Goal: Transaction & Acquisition: Subscribe to service/newsletter

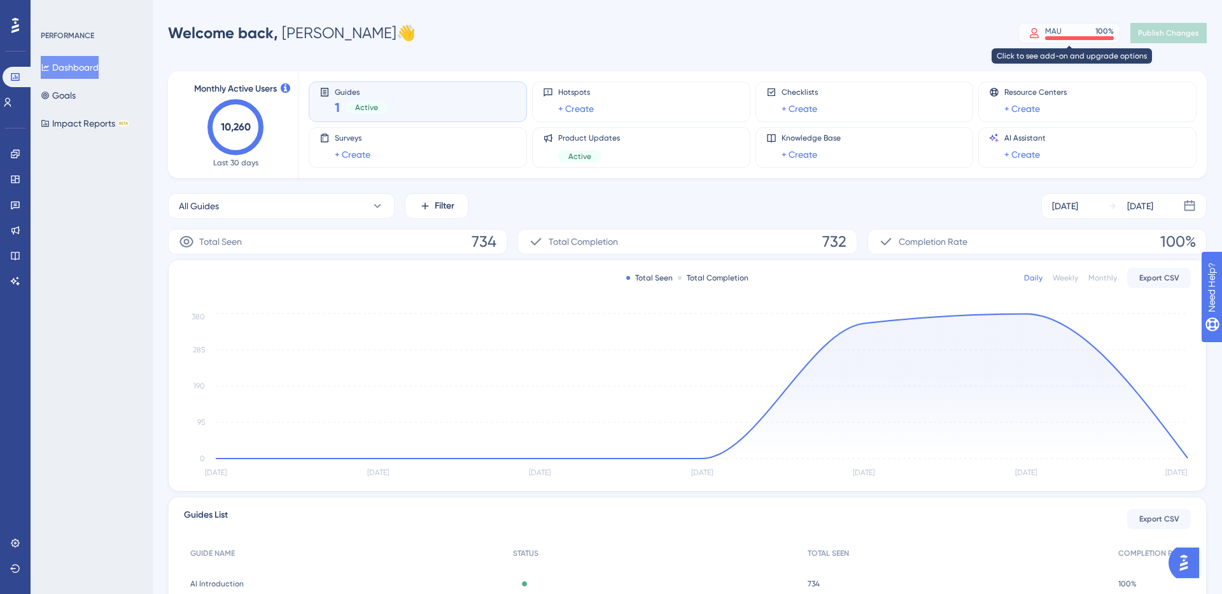
click at [1066, 31] on div "MAU 100 %" at bounding box center [1079, 31] width 69 height 10
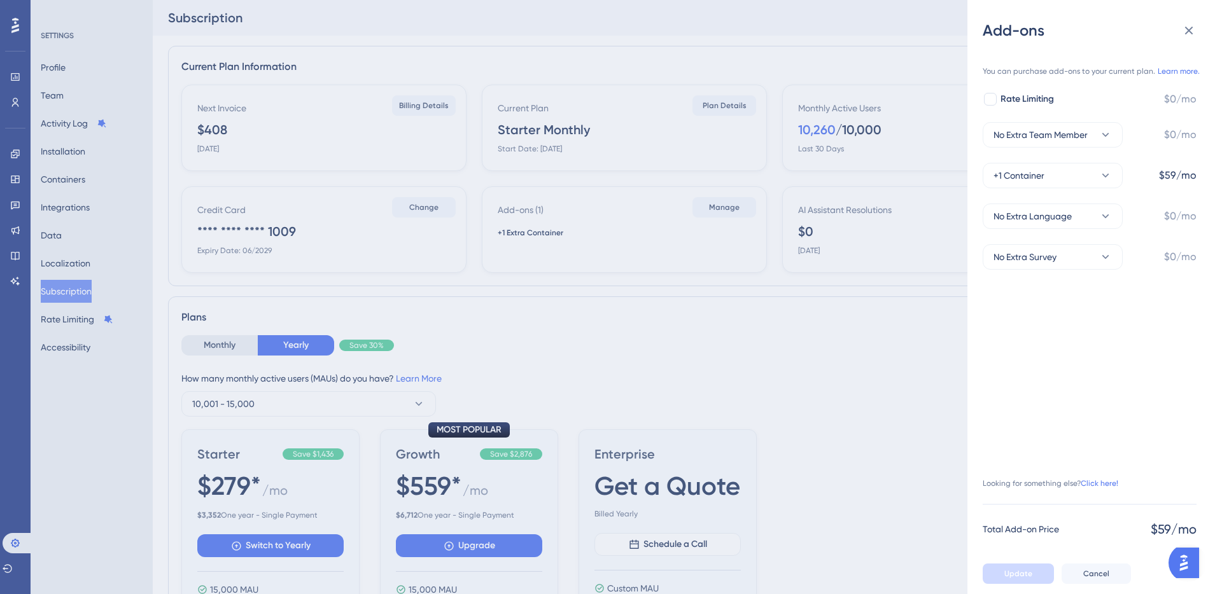
click at [280, 146] on div "Add-ons You can purchase add-ons to your current plan. Learn more. Rate Limitin…" at bounding box center [611, 297] width 1222 height 594
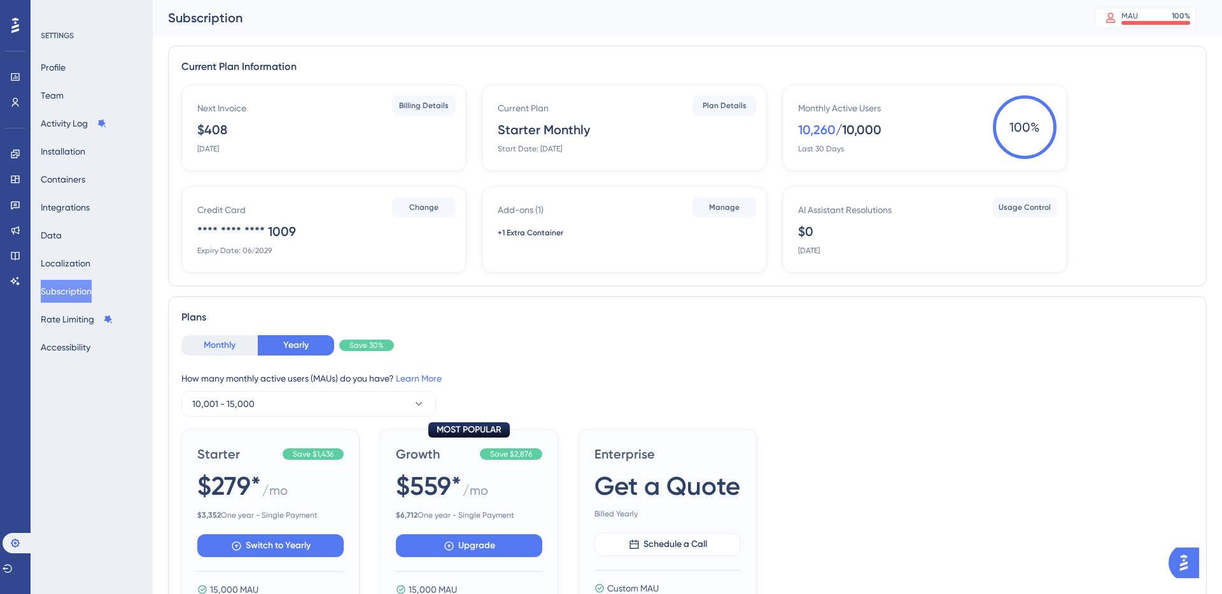
click at [222, 349] on button "Monthly" at bounding box center [219, 345] width 76 height 20
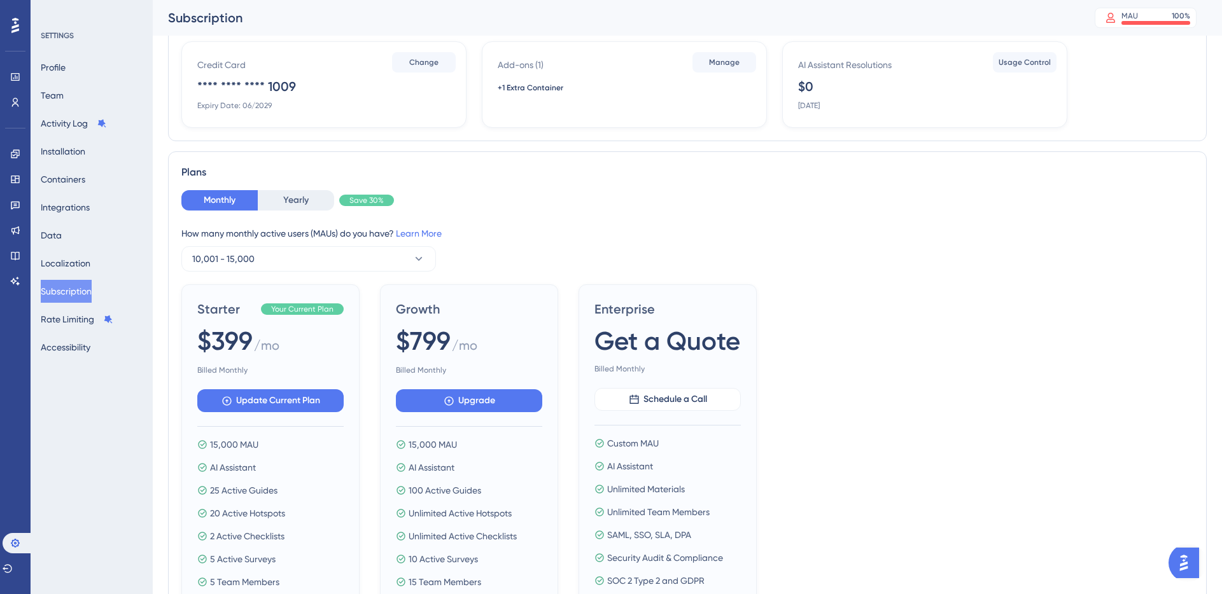
scroll to position [162, 0]
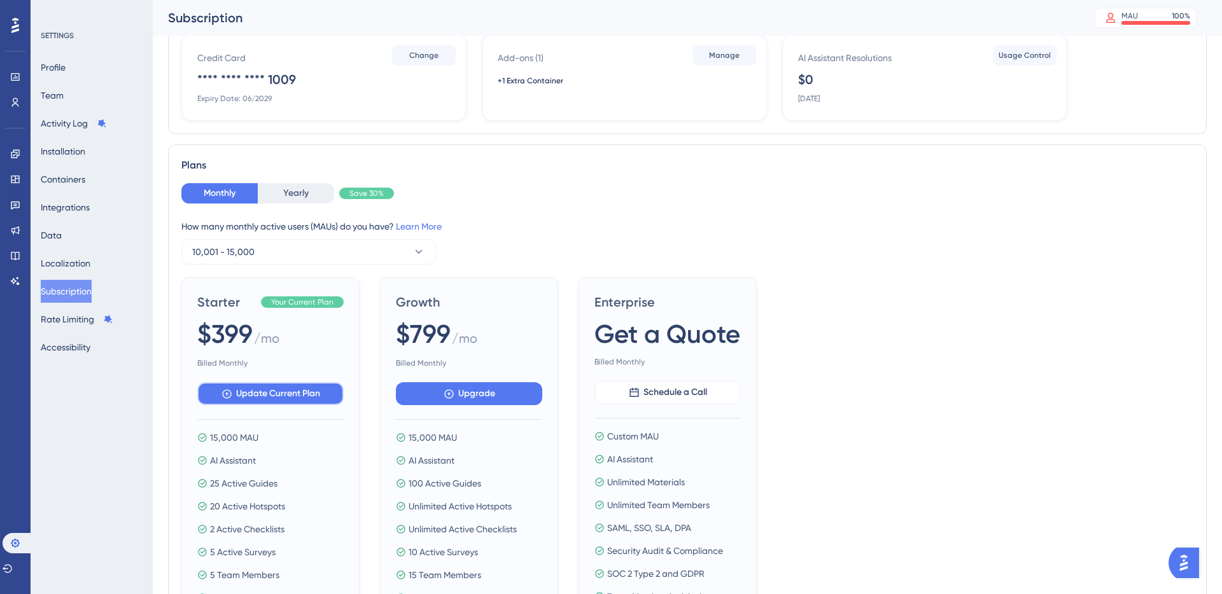
click at [302, 396] on span "Update Current Plan" at bounding box center [278, 393] width 84 height 15
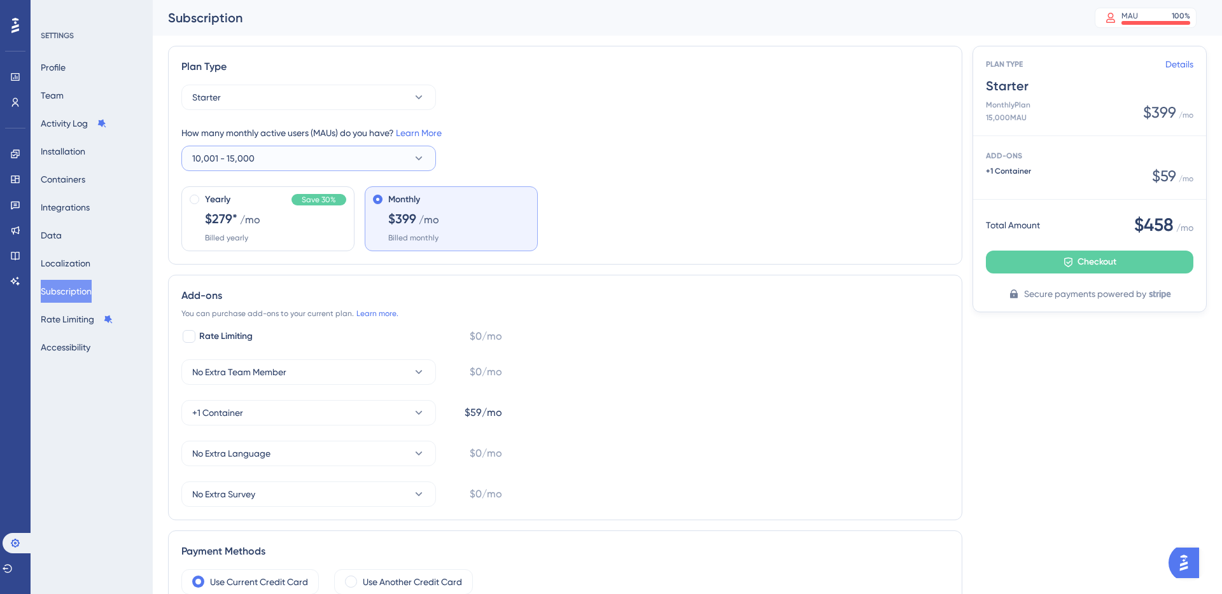
click at [420, 155] on icon at bounding box center [418, 158] width 13 height 13
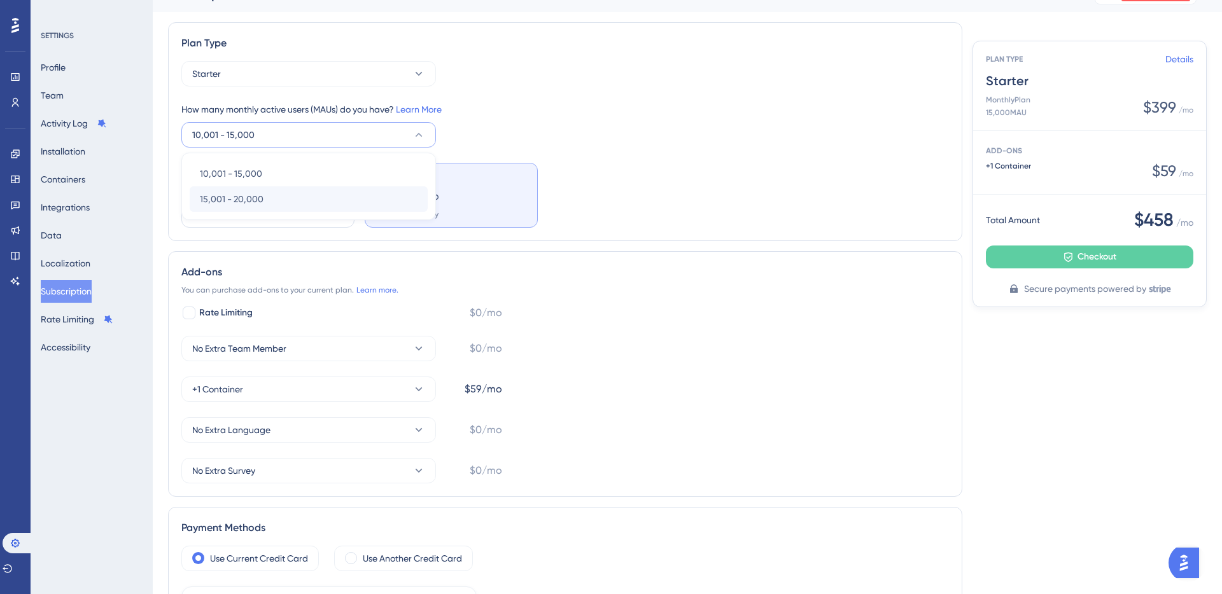
scroll to position [22, 0]
click at [395, 199] on div "15,001 - 20,000 15,001 - 20,000" at bounding box center [309, 200] width 218 height 25
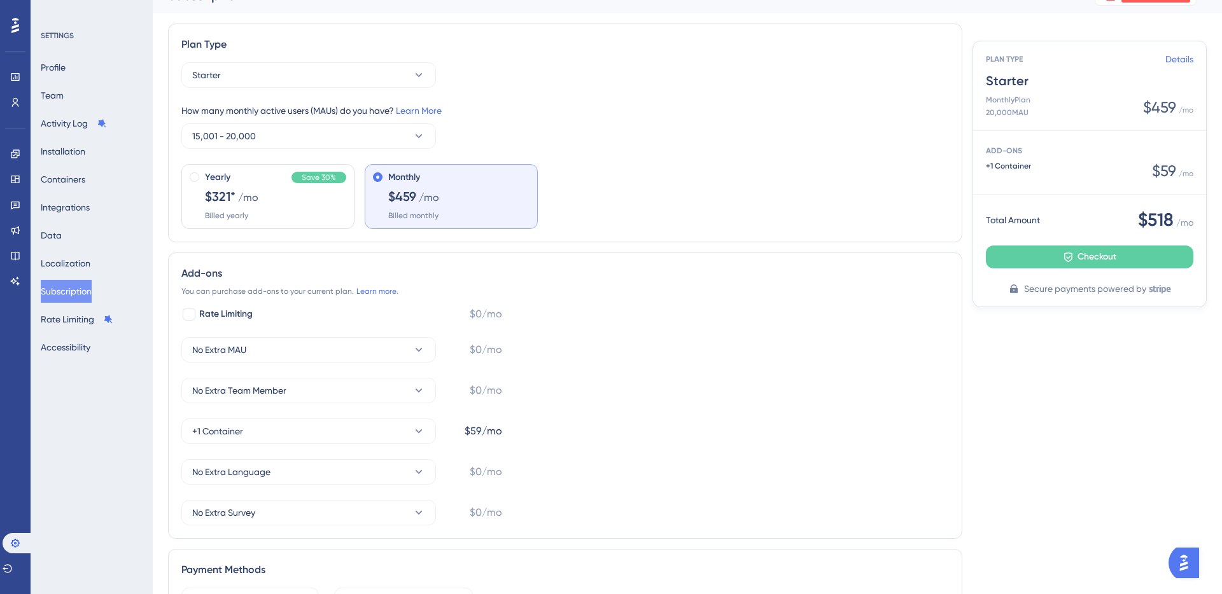
click at [428, 197] on span "/mo" at bounding box center [429, 197] width 20 height 15
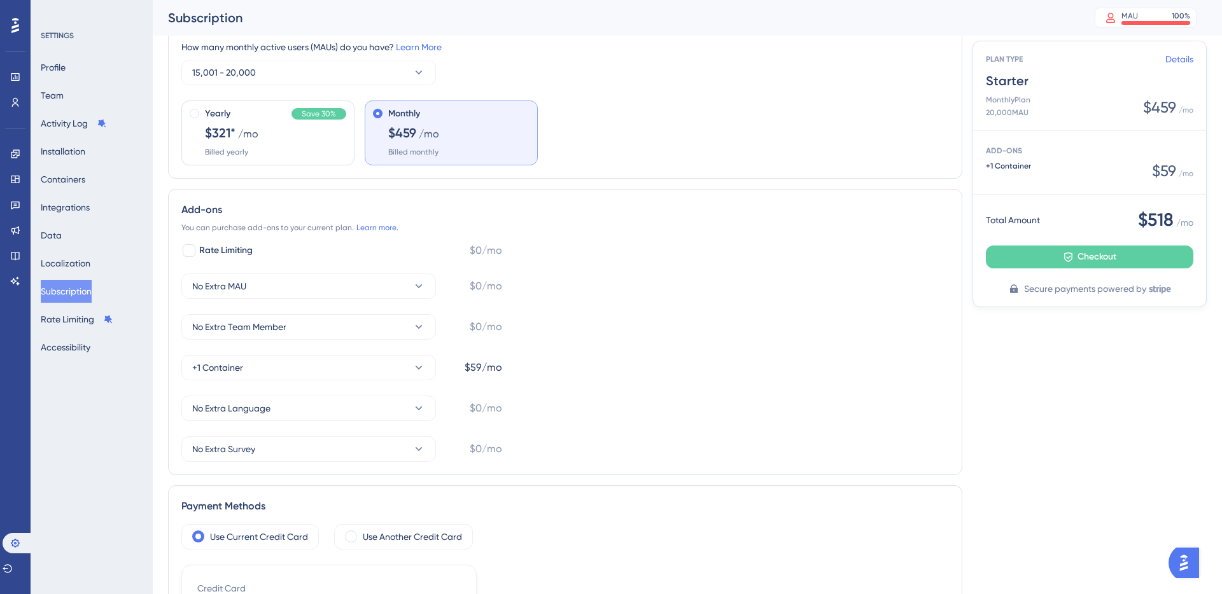
scroll to position [0, 0]
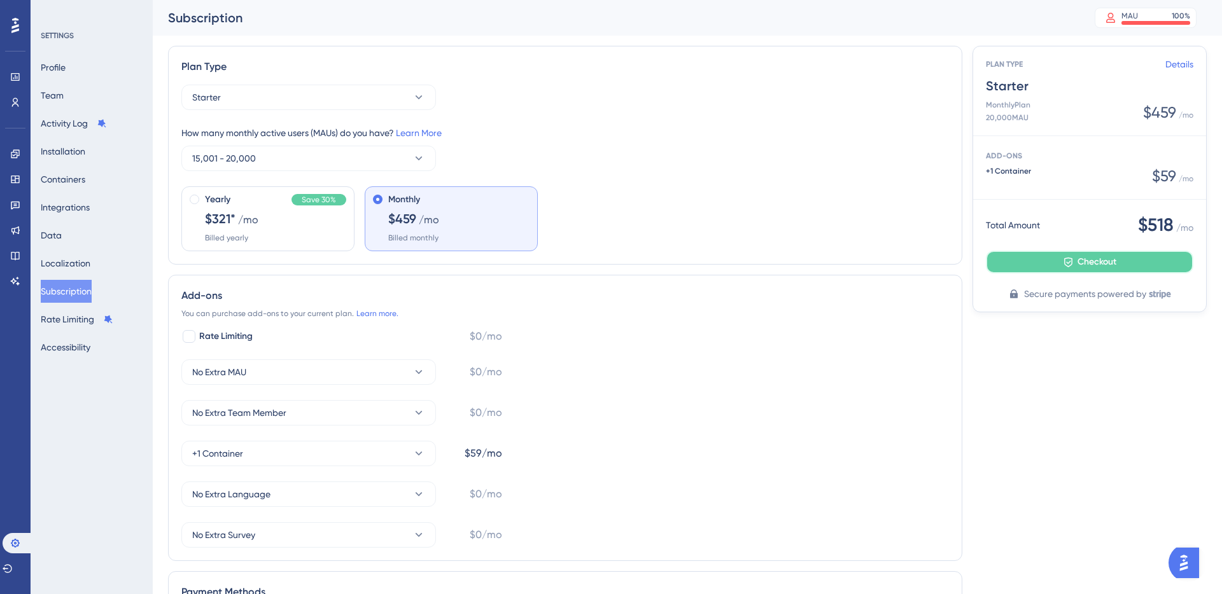
click at [1098, 258] on span "Checkout" at bounding box center [1096, 262] width 39 height 15
